Goal: Information Seeking & Learning: Learn about a topic

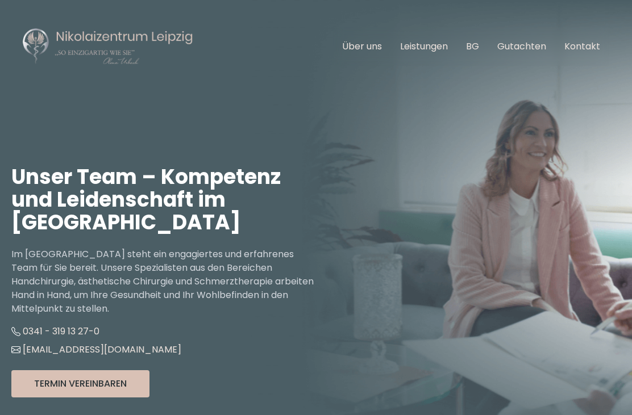
click at [362, 43] on link "Über uns" at bounding box center [362, 46] width 40 height 13
click at [364, 50] on link "Über uns" at bounding box center [362, 46] width 40 height 13
click at [360, 52] on link "Über uns" at bounding box center [362, 46] width 40 height 13
click at [358, 52] on link "Über uns" at bounding box center [362, 46] width 40 height 13
click at [362, 48] on link "Über uns" at bounding box center [362, 46] width 40 height 13
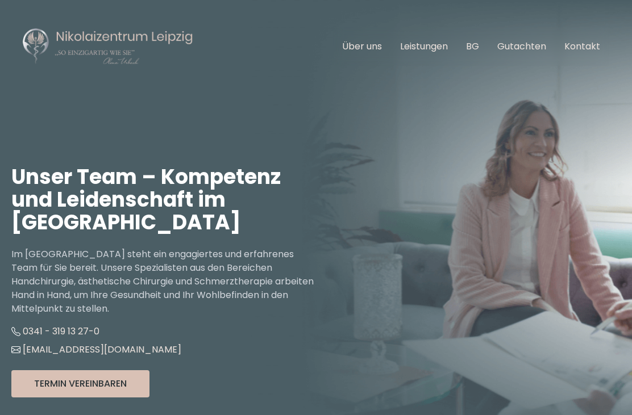
click at [365, 48] on link "Über uns" at bounding box center [362, 46] width 40 height 13
click at [374, 48] on link "Über uns" at bounding box center [362, 46] width 40 height 13
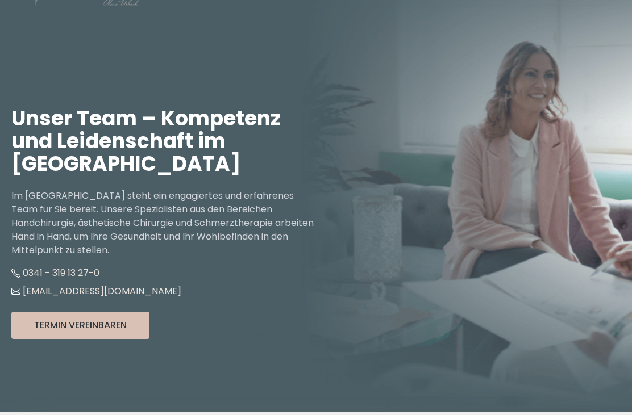
scroll to position [59, 0]
